Goal: Transaction & Acquisition: Purchase product/service

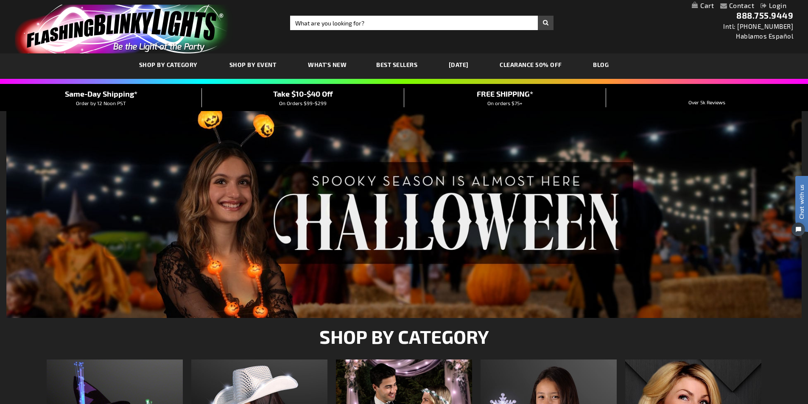
click at [548, 61] on div "Close dialog Get 10% Off Subscribe and save today Unlock Offer Submit" at bounding box center [404, 202] width 808 height 404
click at [547, 61] on link "CLEARANCE 50% OFF" at bounding box center [531, 64] width 75 height 28
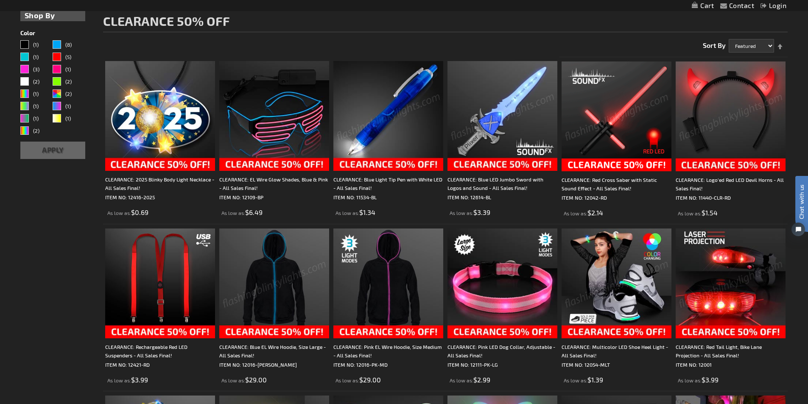
scroll to position [134, 0]
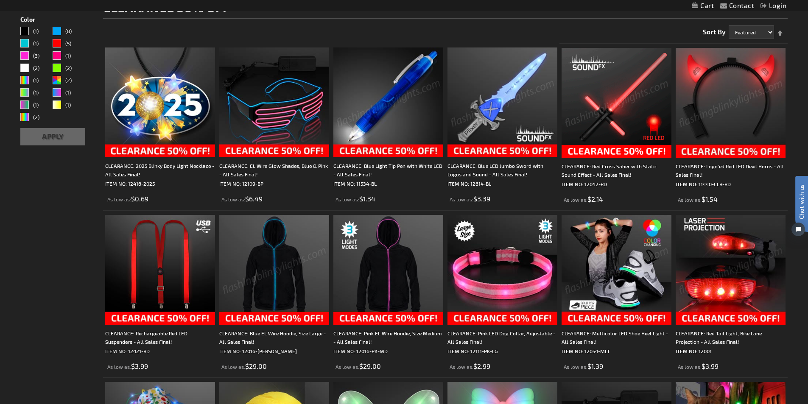
drag, startPoint x: 803, startPoint y: 99, endPoint x: 802, endPoint y: 117, distance: 18.3
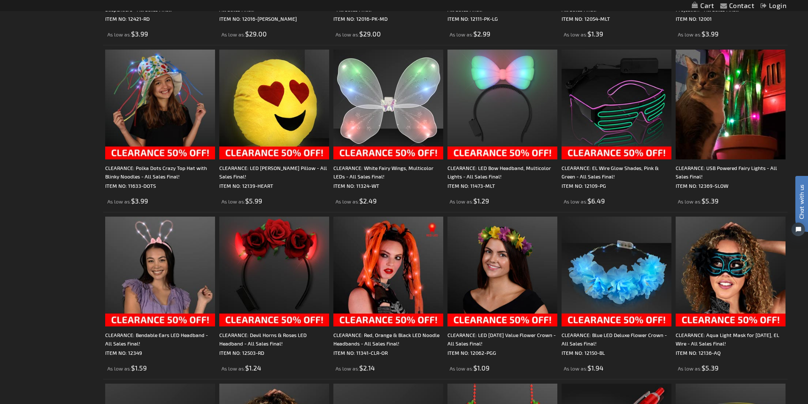
scroll to position [499, 0]
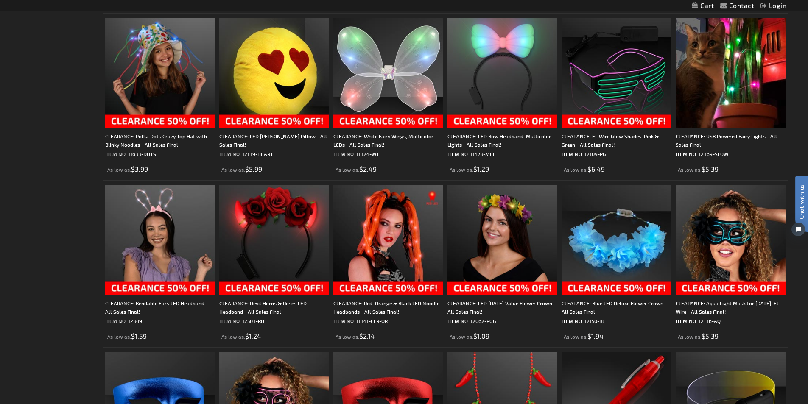
drag, startPoint x: 814, startPoint y: 94, endPoint x: 7, endPoint y: 29, distance: 809.3
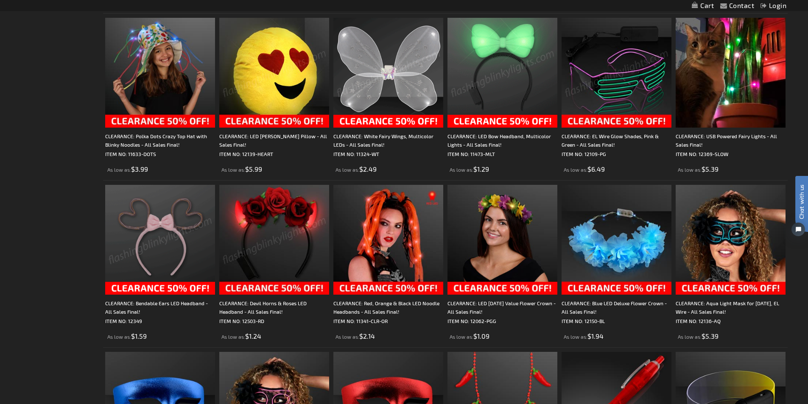
click at [301, 246] on img at bounding box center [274, 240] width 110 height 110
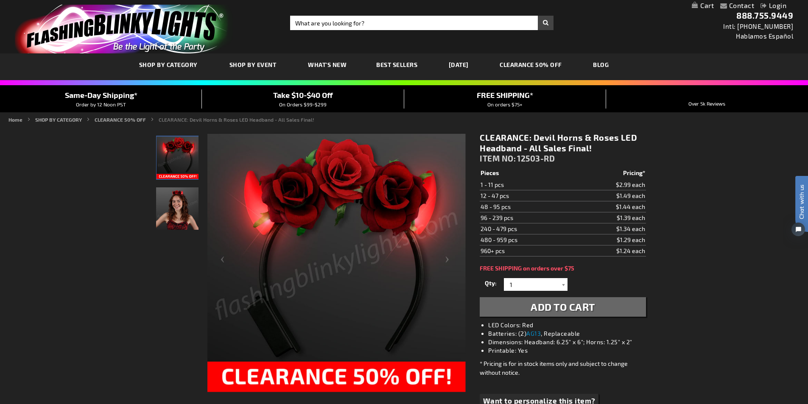
click at [177, 213] on img "Woman wearing Red Roses LED Devil Horns with Flowers" at bounding box center [177, 209] width 42 height 42
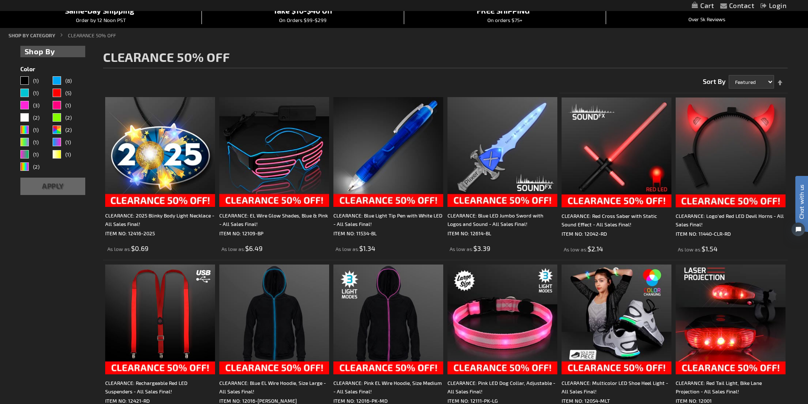
scroll to position [80, 0]
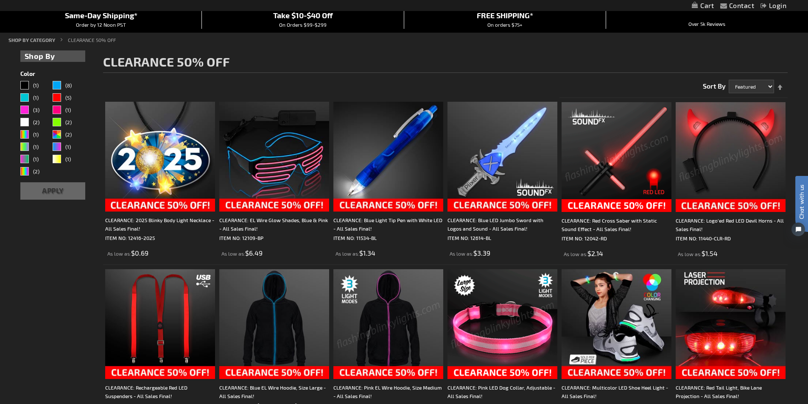
click at [518, 325] on img at bounding box center [503, 324] width 110 height 110
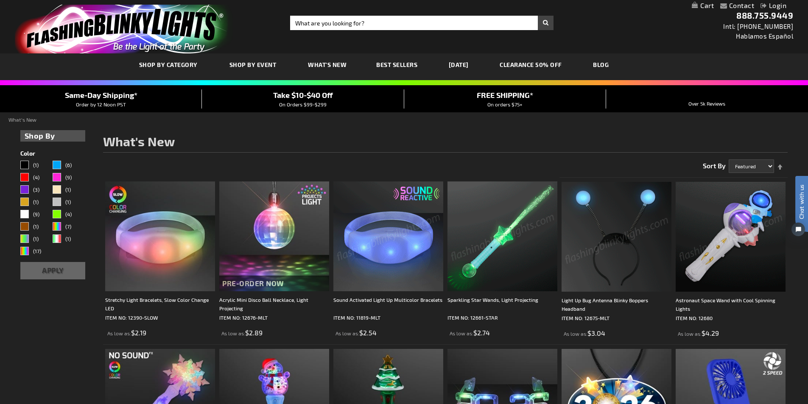
click at [475, 65] on link "[DATE]" at bounding box center [459, 64] width 33 height 28
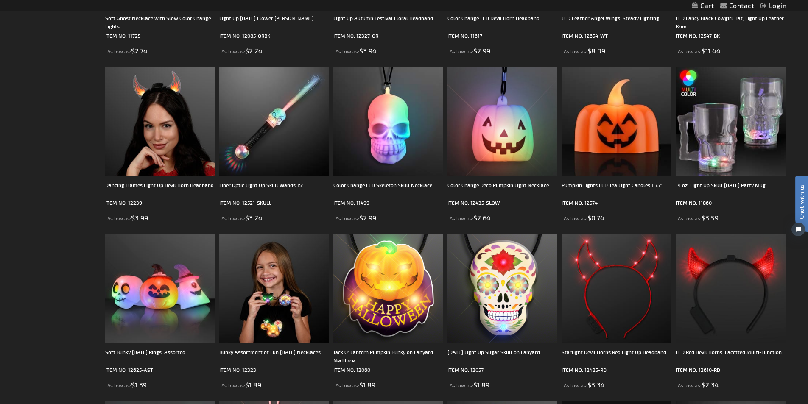
scroll to position [1448, 0]
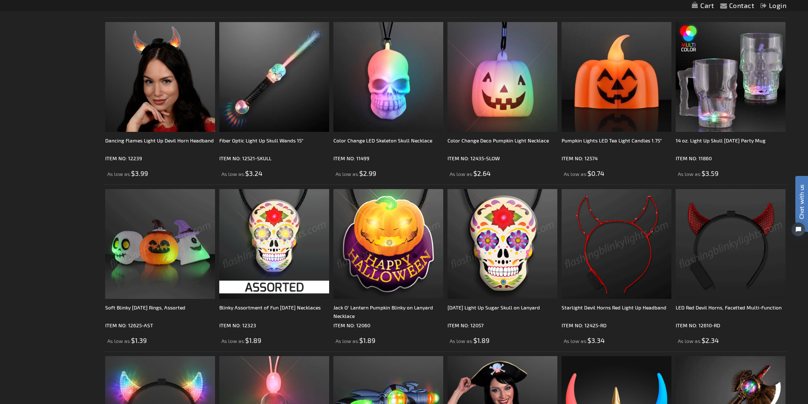
click at [161, 250] on img at bounding box center [160, 244] width 110 height 110
